Goal: Information Seeking & Learning: Learn about a topic

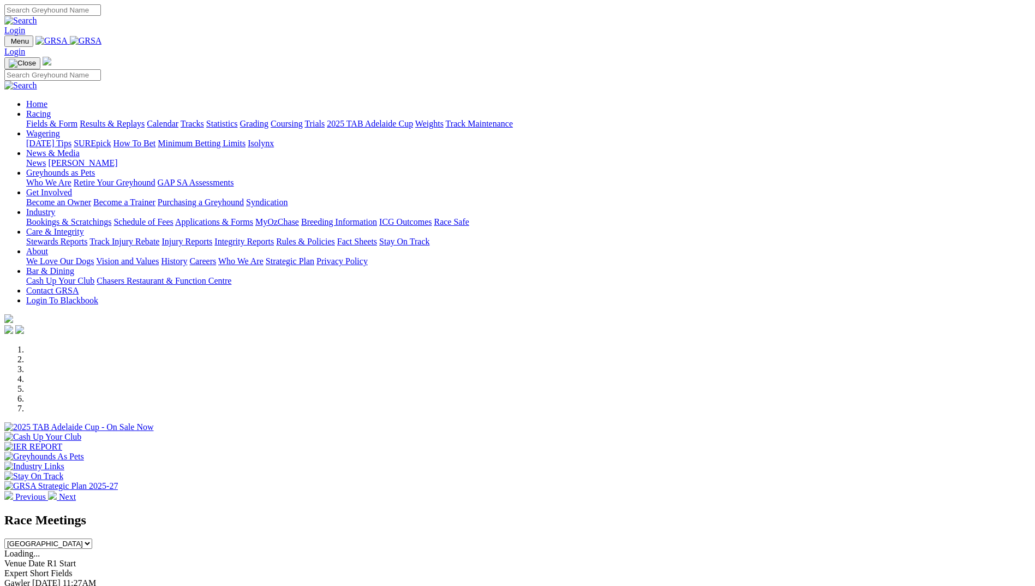
click at [51, 109] on link "Racing" at bounding box center [38, 113] width 25 height 9
click at [178, 119] on link "Calendar" at bounding box center [163, 123] width 32 height 9
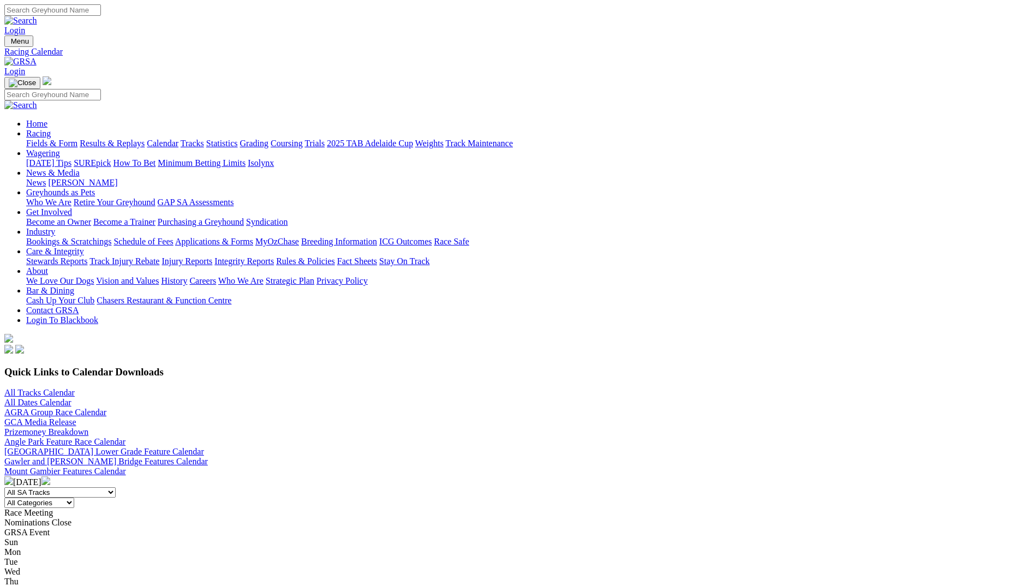
click at [125, 437] on link "Angle Park Feature Race Calendar" at bounding box center [64, 441] width 121 height 9
click at [37, 57] on img at bounding box center [20, 62] width 32 height 10
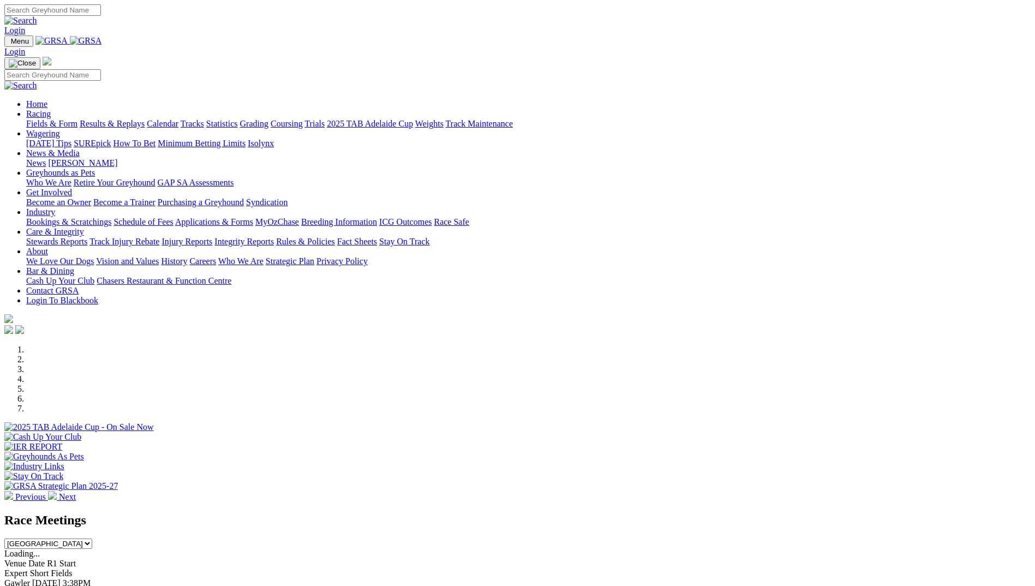
scroll to position [818, 0]
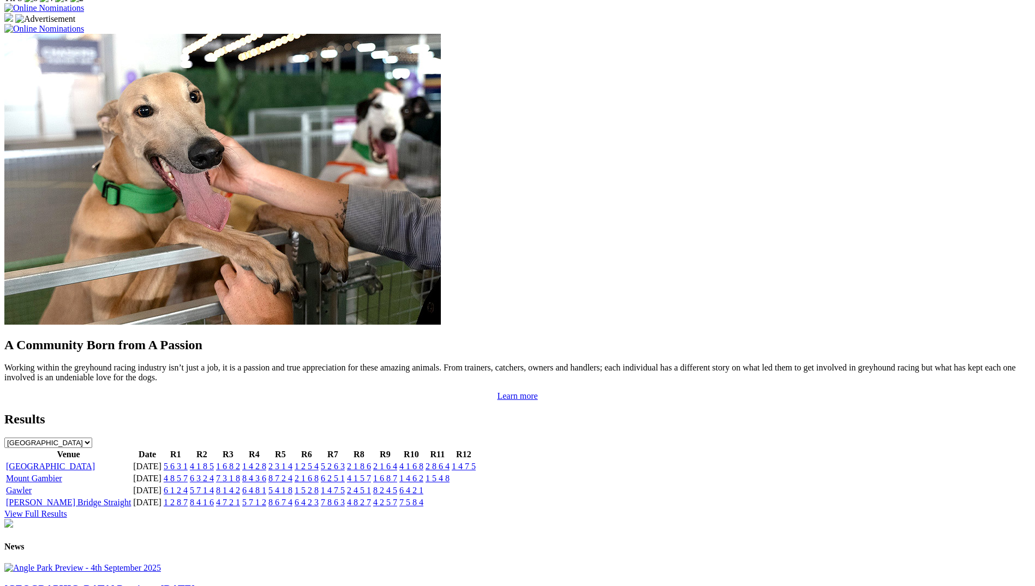
click at [188, 461] on link "5 6 3 1" at bounding box center [176, 465] width 24 height 9
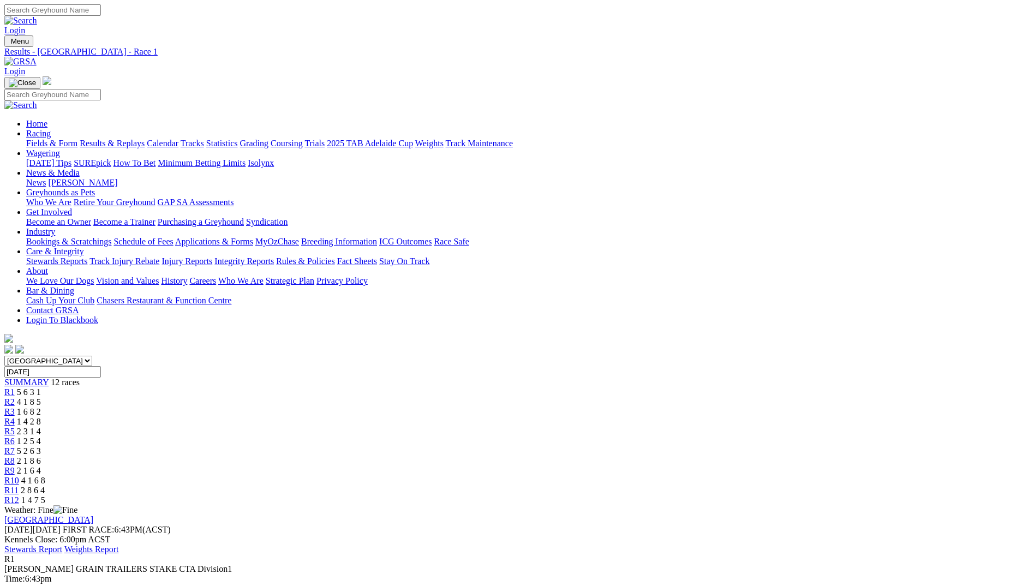
click at [274, 256] on link "Integrity Reports" at bounding box center [243, 260] width 59 height 9
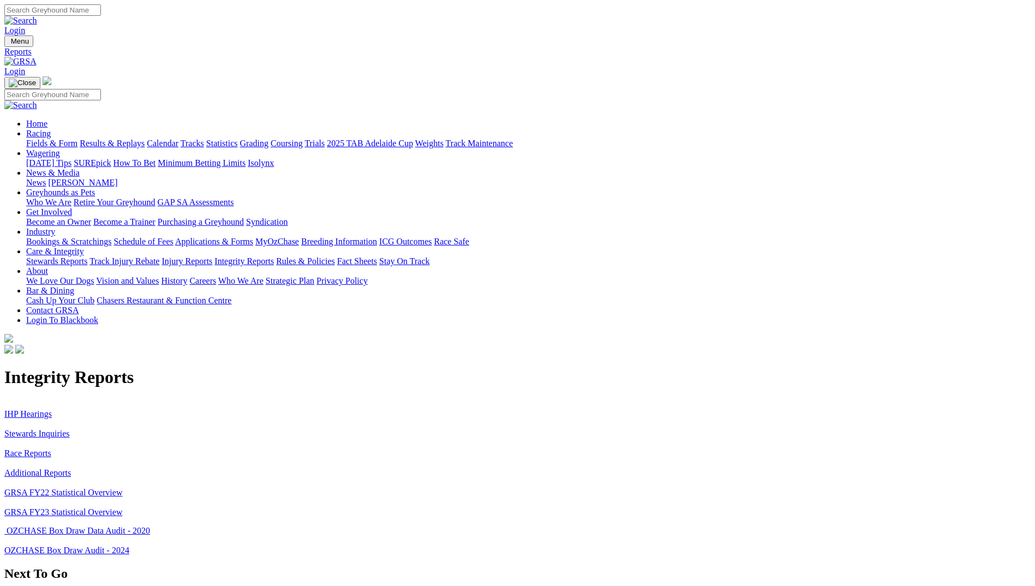
click at [52, 409] on link "IHP Hearings" at bounding box center [27, 413] width 47 height 9
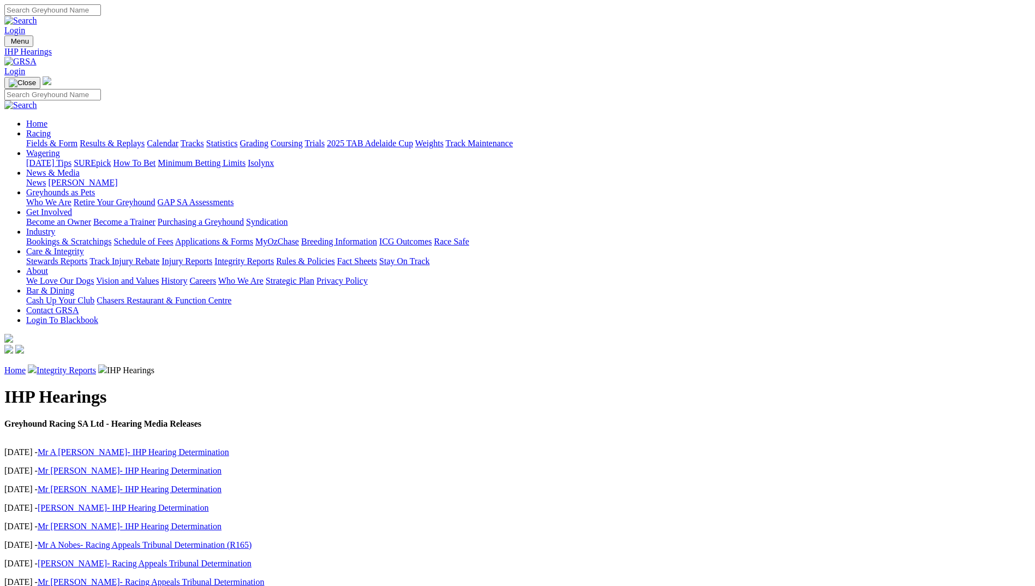
click at [96, 365] on link "Integrity Reports" at bounding box center [66, 369] width 59 height 9
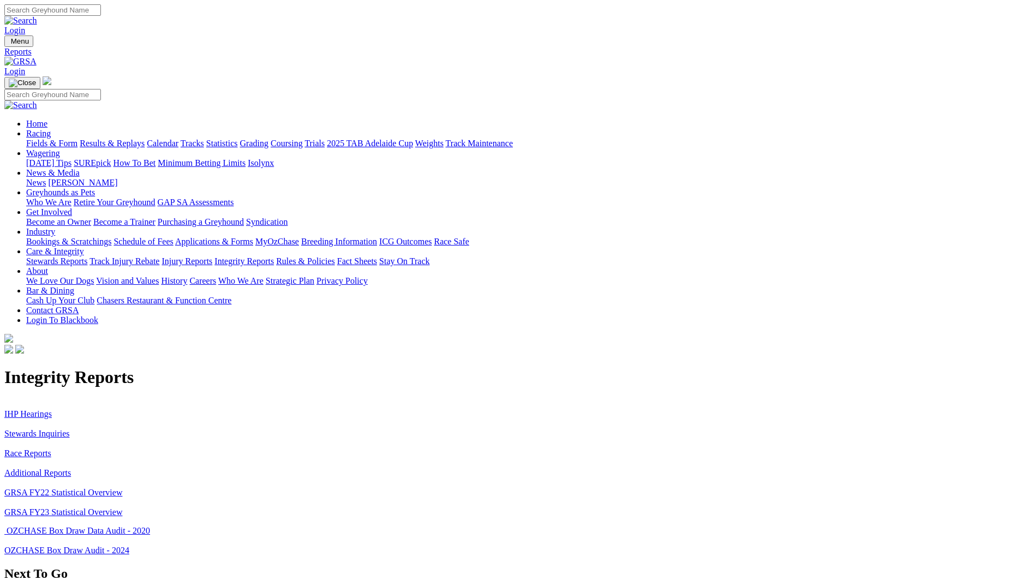
click at [70, 429] on link "Stewards Inquiries" at bounding box center [36, 433] width 65 height 9
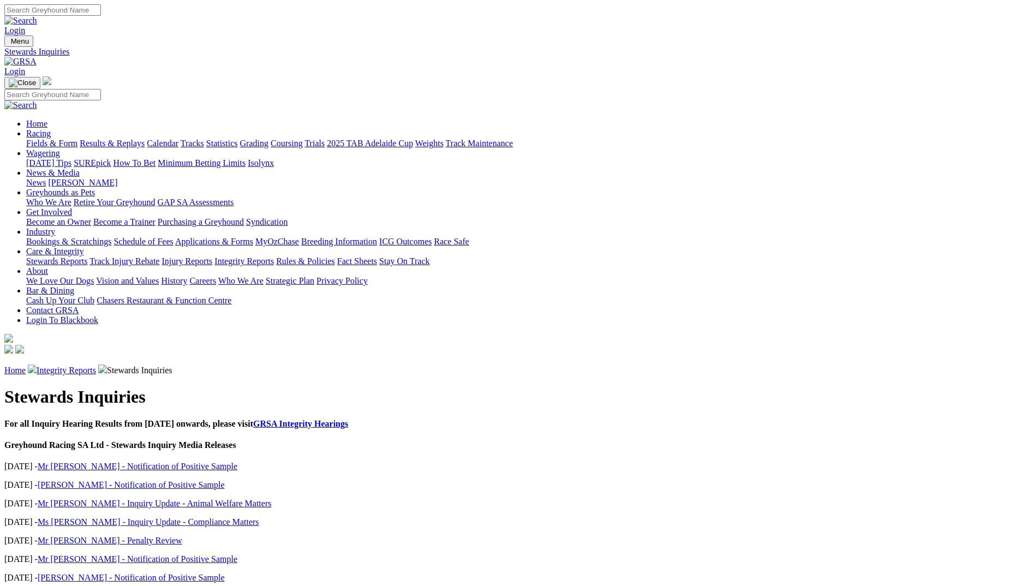
click at [237, 461] on link "Mr M Taylor - Notification of Positive Sample" at bounding box center [138, 465] width 200 height 9
click at [272, 499] on link "Mr J Trengove - Inquiry Update - Animal Welfare Matters" at bounding box center [155, 503] width 234 height 9
click at [37, 57] on link at bounding box center [20, 61] width 32 height 9
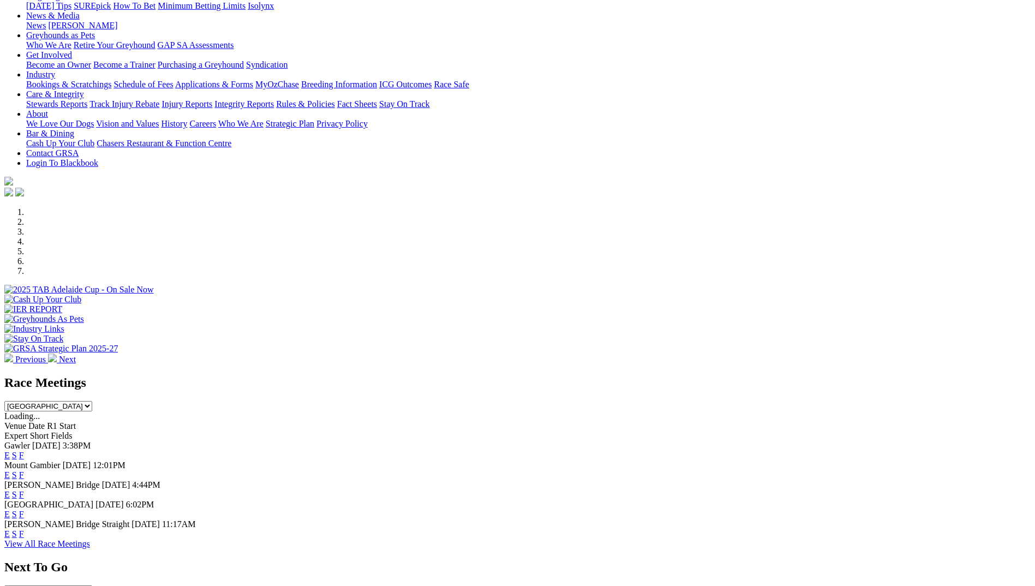
scroll to position [164, 0]
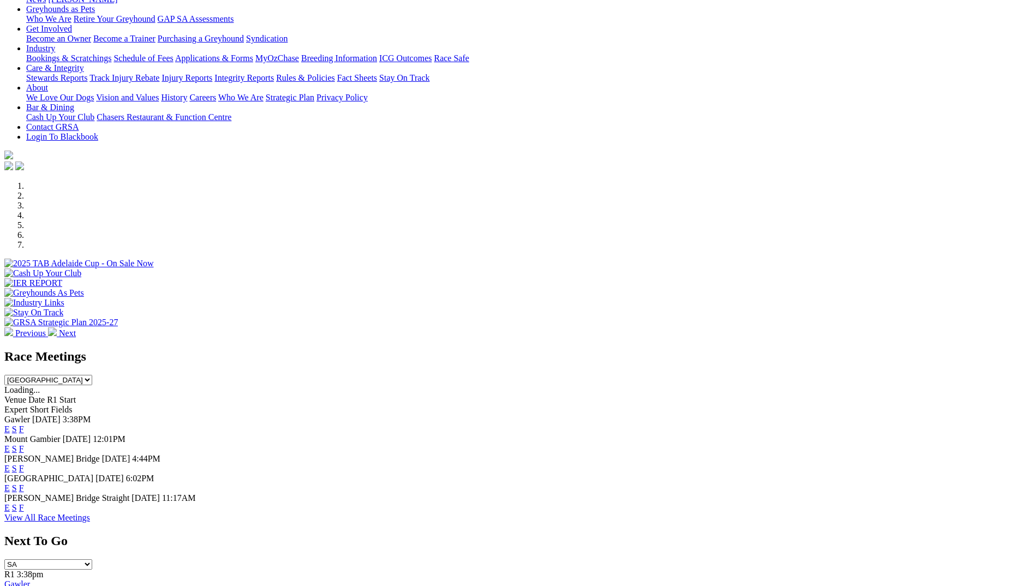
click at [24, 483] on link "F" at bounding box center [21, 487] width 5 height 9
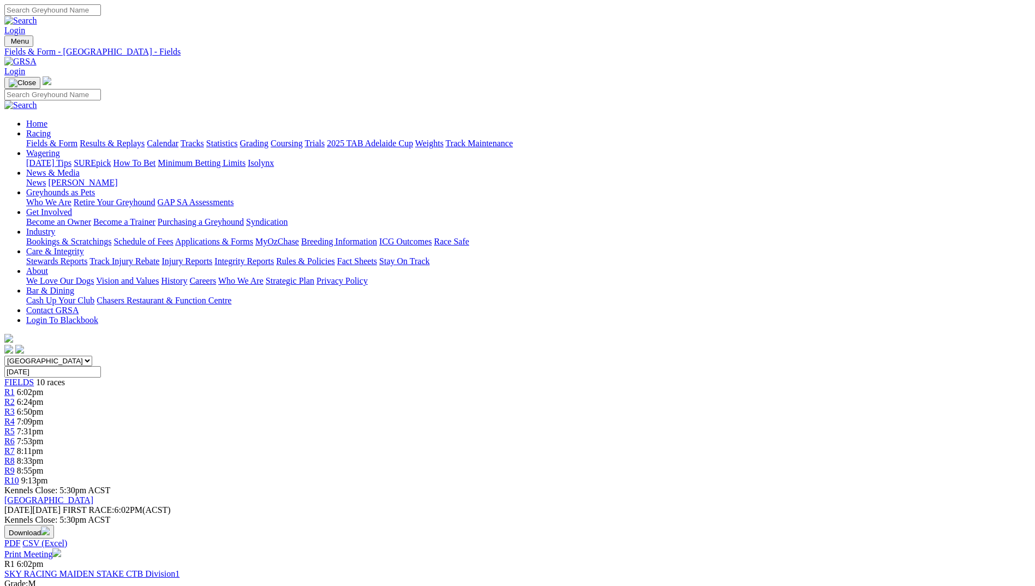
click at [37, 57] on img at bounding box center [20, 62] width 32 height 10
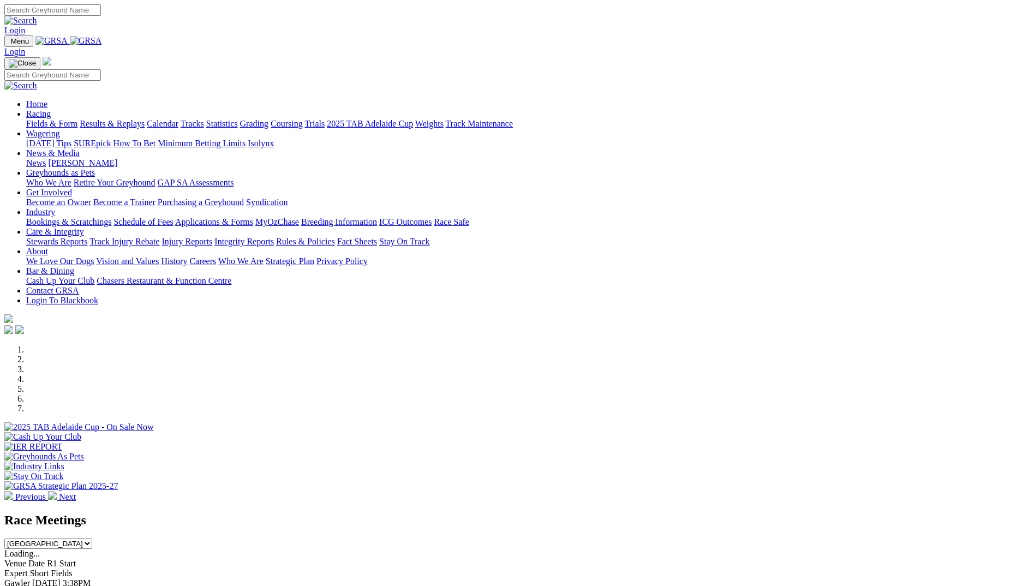
click at [24, 585] on link "F" at bounding box center [21, 592] width 5 height 9
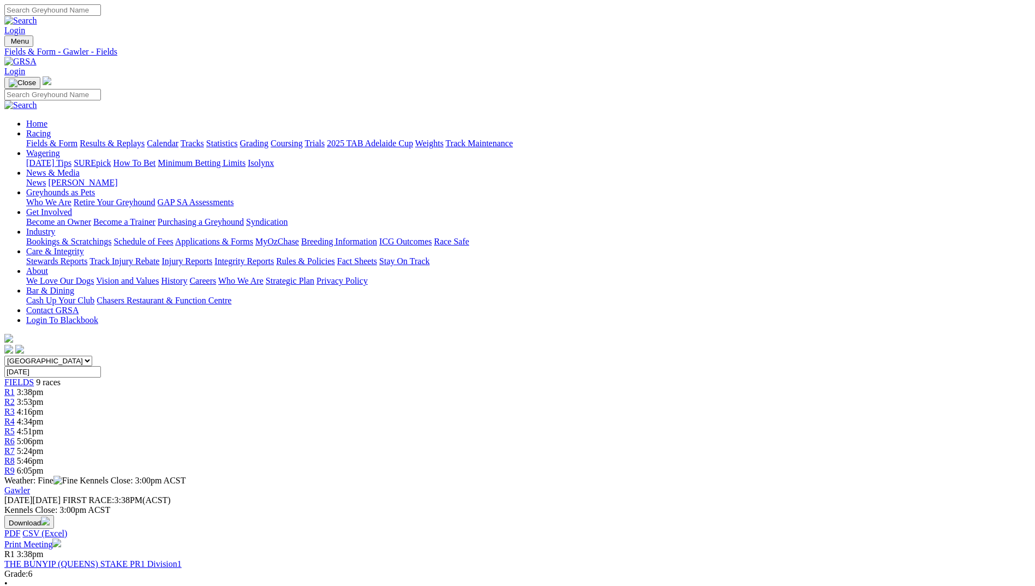
click at [37, 57] on img at bounding box center [20, 62] width 32 height 10
